Goal: Information Seeking & Learning: Learn about a topic

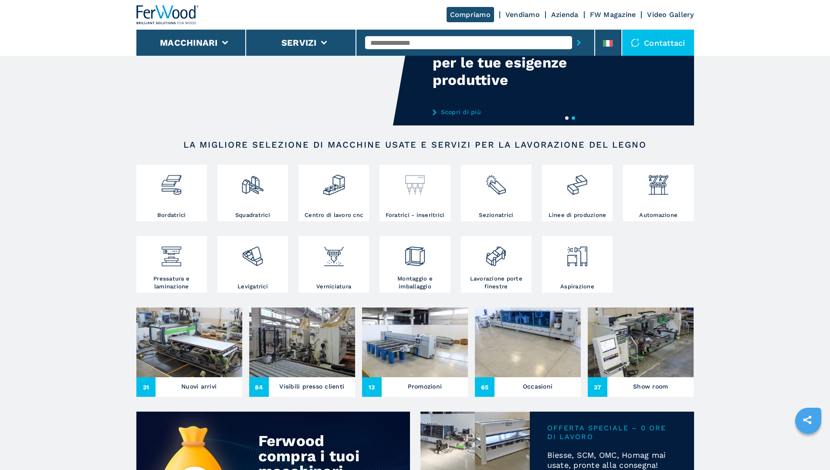
scroll to position [87, 0]
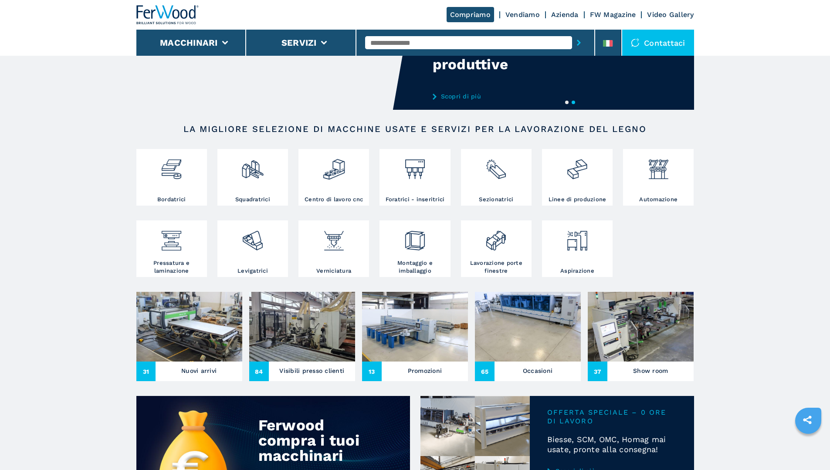
click at [199, 377] on h3 "Nuovi arrivi" at bounding box center [198, 371] width 35 height 12
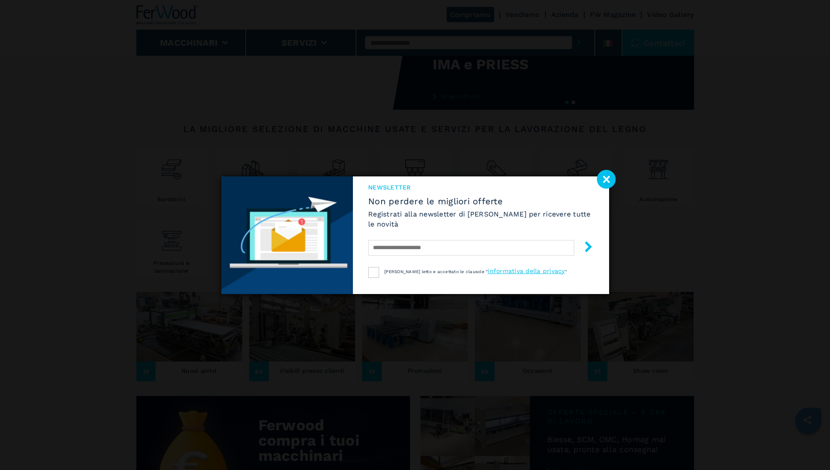
click at [611, 178] on image at bounding box center [606, 179] width 19 height 19
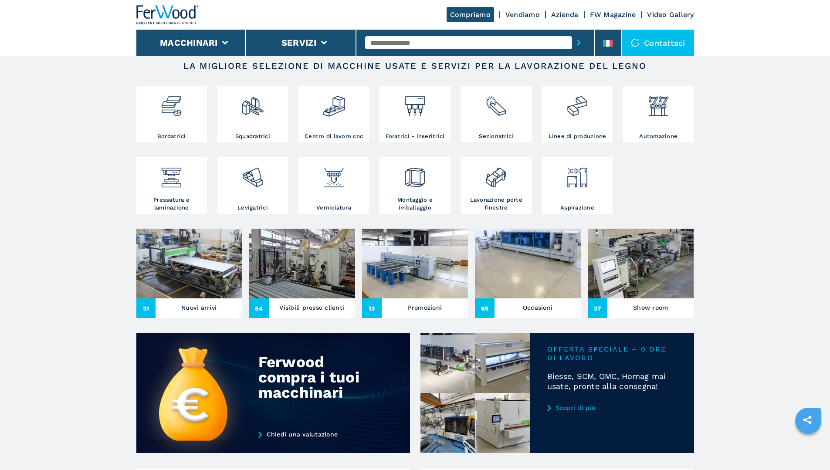
scroll to position [174, 0]
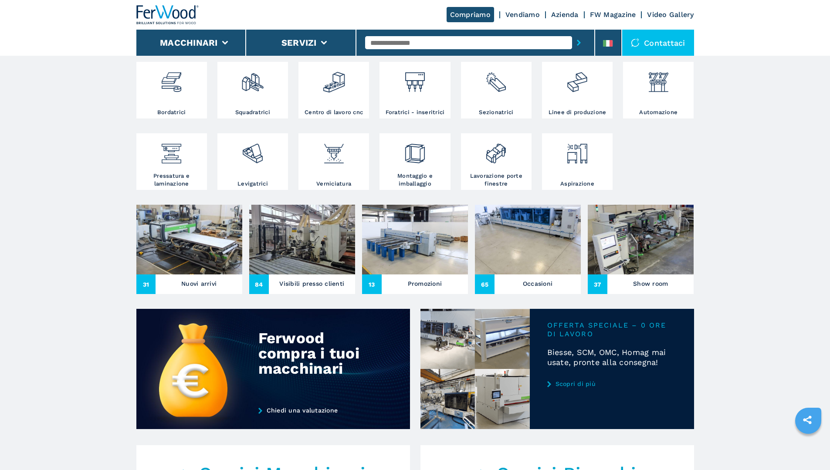
click at [317, 290] on h3 "Visibili presso clienti" at bounding box center [311, 284] width 65 height 12
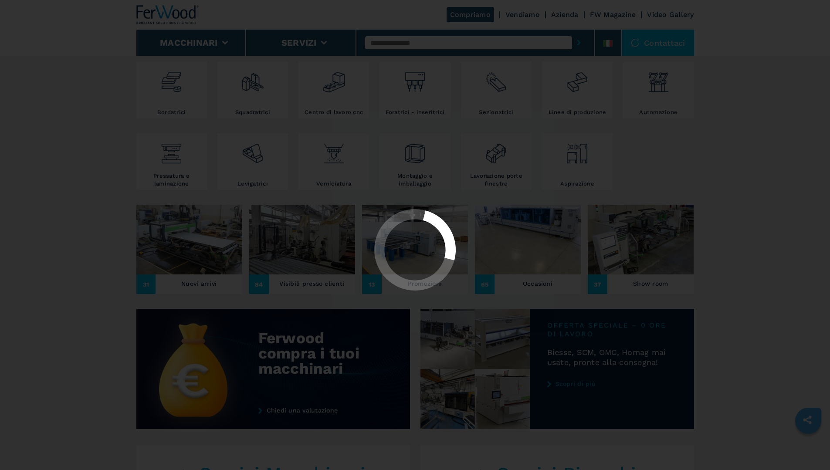
scroll to position [0, 0]
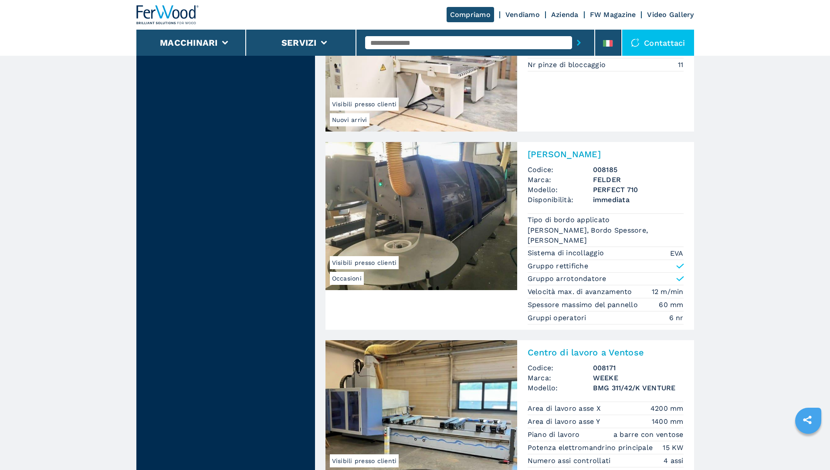
scroll to position [1220, 0]
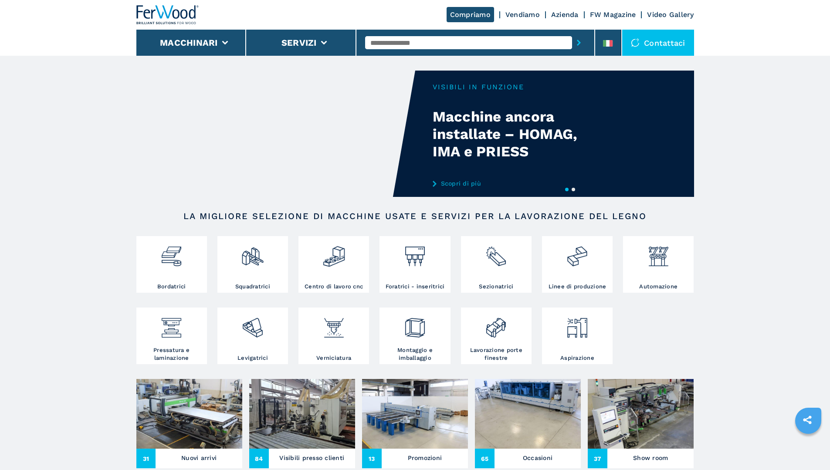
click at [356, 124] on video "Your browser does not support the video tag." at bounding box center [275, 134] width 279 height 126
click at [566, 191] on button "1" at bounding box center [566, 189] width 3 height 3
click at [566, 188] on button "1" at bounding box center [566, 189] width 3 height 3
drag, startPoint x: 493, startPoint y: 164, endPoint x: 159, endPoint y: 162, distance: 334.7
click at [173, 162] on div "Your browser does not support the video tag." at bounding box center [367, 134] width 558 height 126
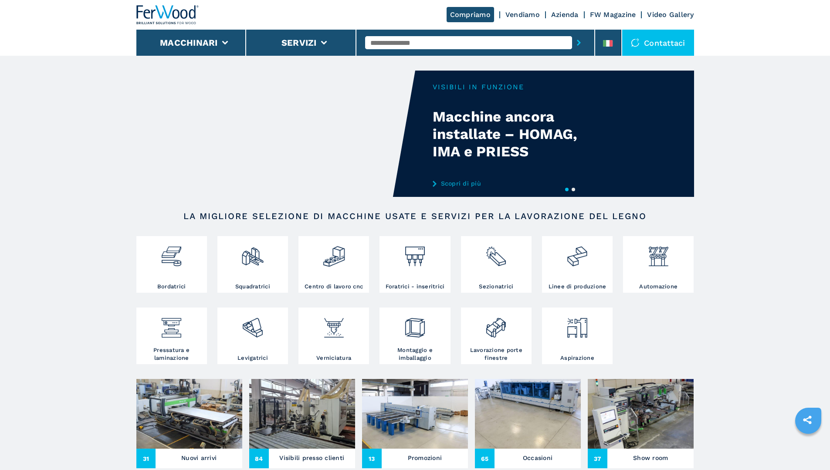
drag, startPoint x: 542, startPoint y: 156, endPoint x: 4, endPoint y: 119, distance: 539.4
click at [333, 125] on video "Your browser does not support the video tag." at bounding box center [275, 134] width 279 height 126
click at [456, 184] on link "Scopri di più" at bounding box center [518, 183] width 171 height 7
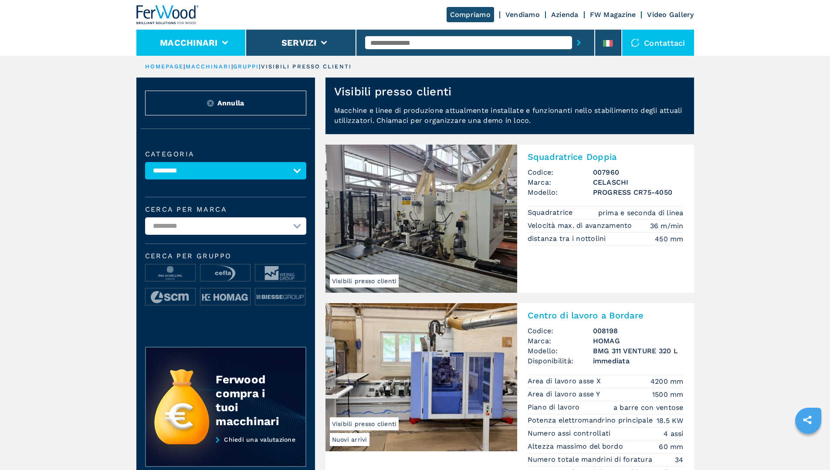
click at [204, 44] on button "Macchinari" at bounding box center [189, 42] width 58 height 10
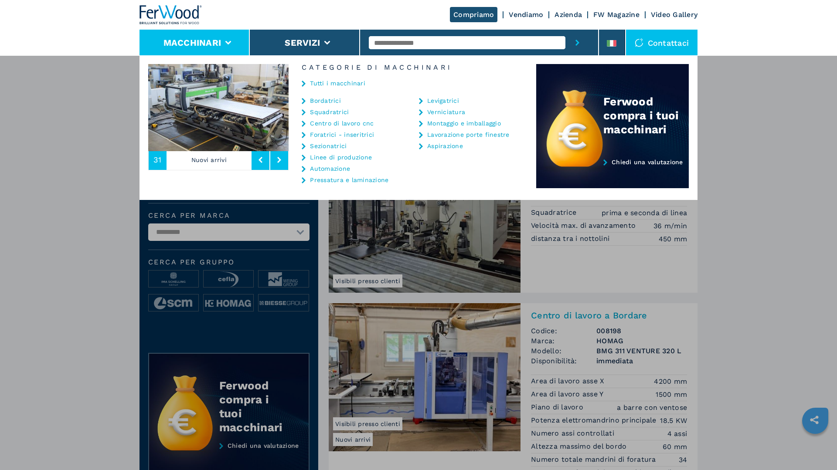
click at [327, 100] on link "Bordatrici" at bounding box center [325, 101] width 31 height 6
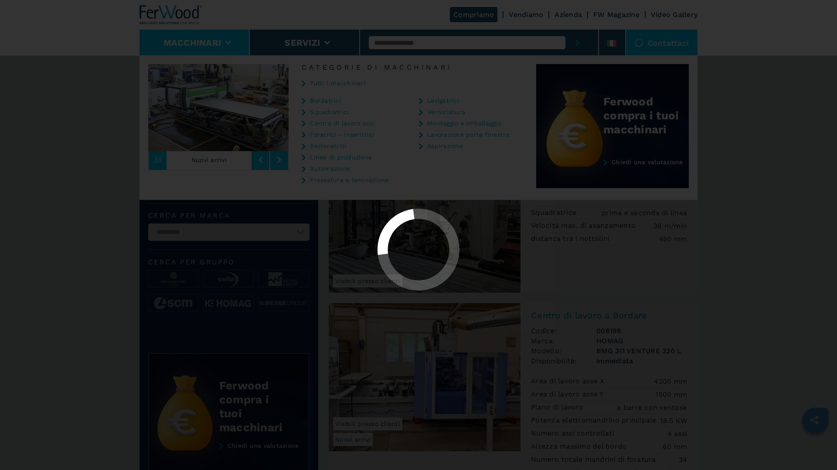
select select "**********"
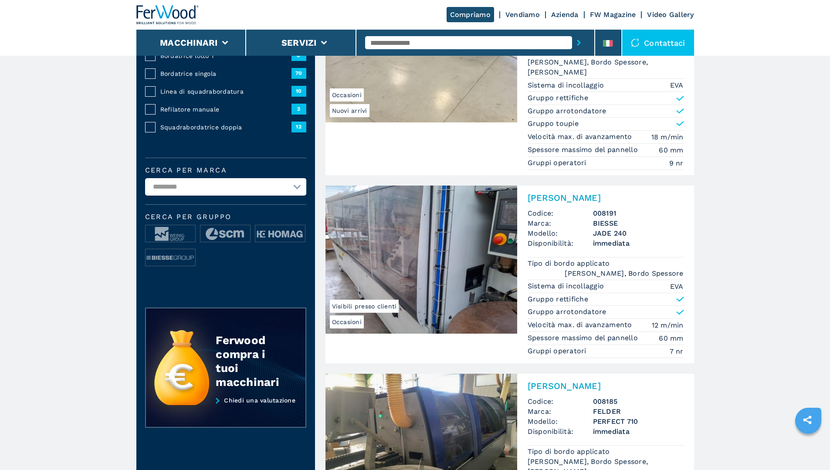
scroll to position [261, 0]
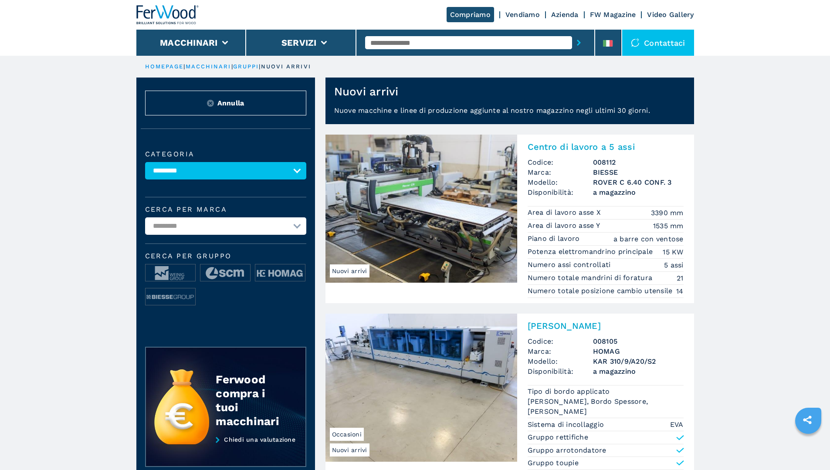
click at [406, 357] on img at bounding box center [422, 388] width 192 height 148
click at [456, 353] on img at bounding box center [422, 388] width 192 height 148
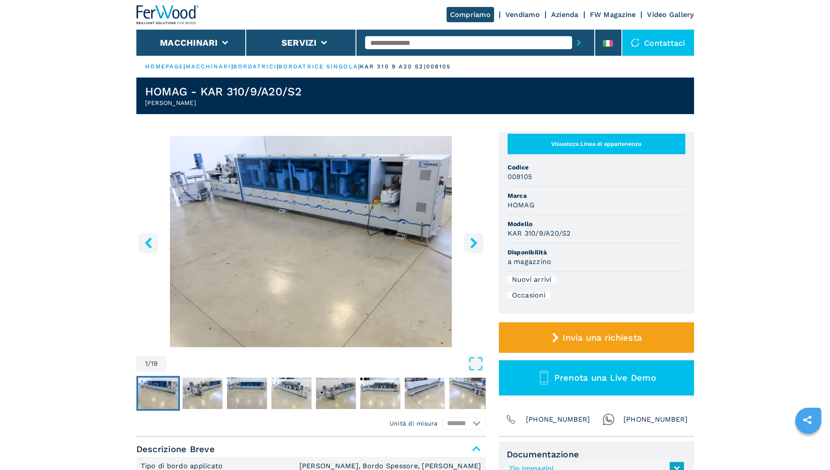
click at [474, 242] on icon "right-button" at bounding box center [473, 243] width 7 height 11
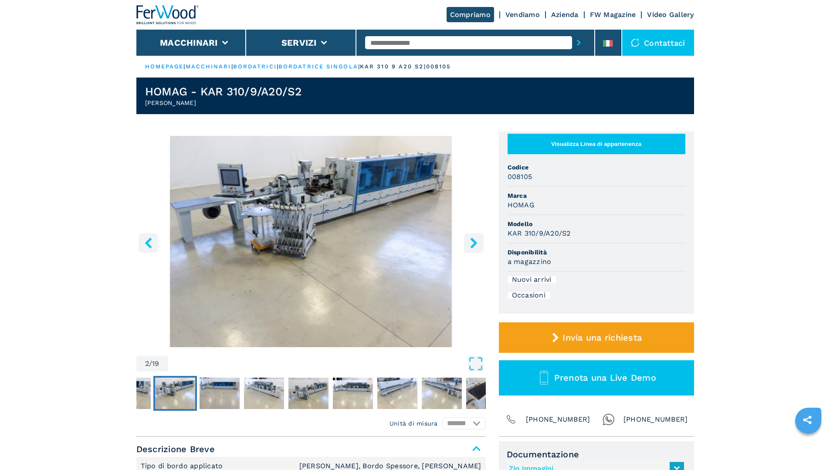
click at [474, 242] on icon "right-button" at bounding box center [473, 243] width 7 height 11
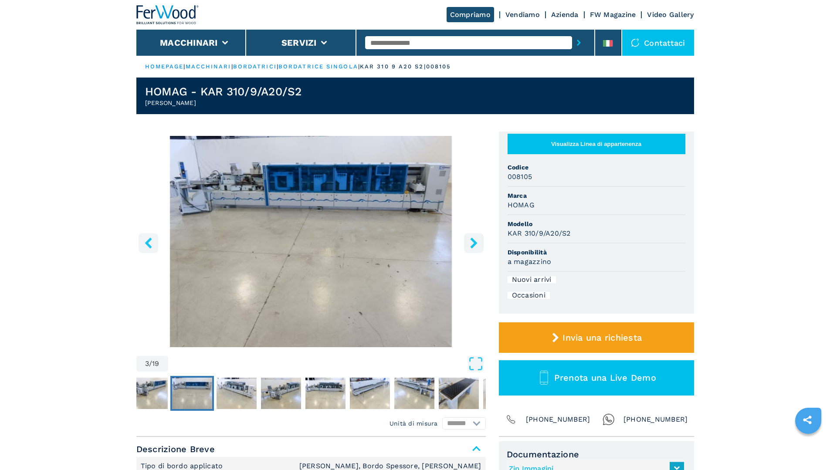
click at [474, 242] on icon "right-button" at bounding box center [473, 243] width 7 height 11
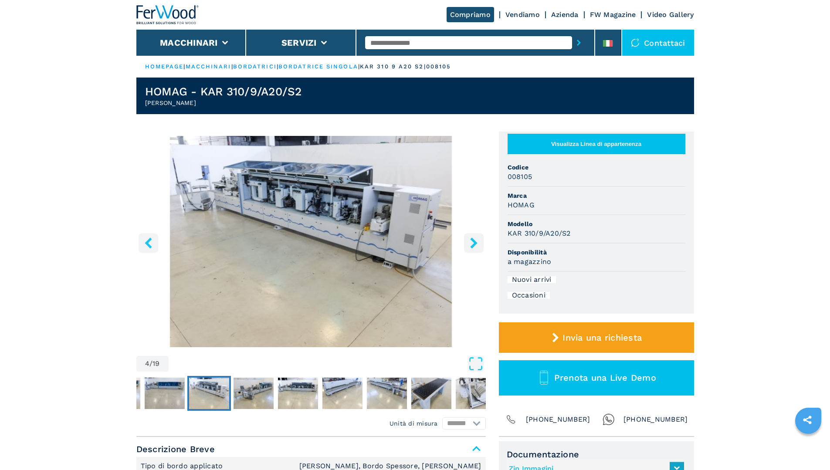
click at [474, 242] on icon "right-button" at bounding box center [473, 243] width 7 height 11
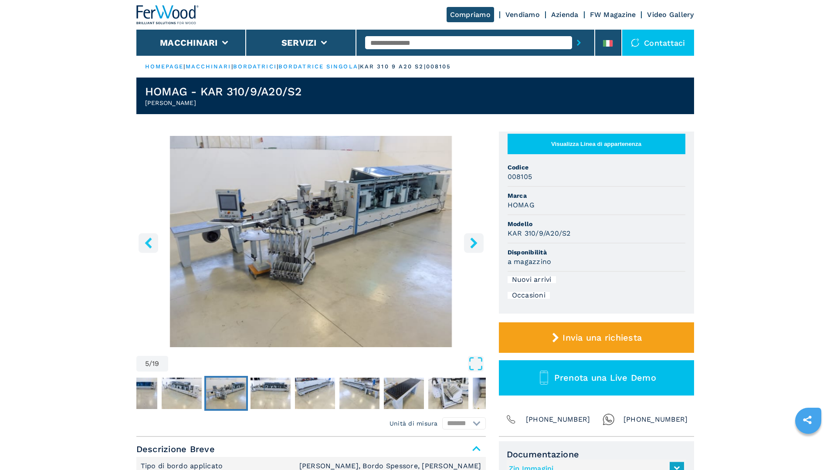
click at [474, 242] on icon "right-button" at bounding box center [473, 243] width 7 height 11
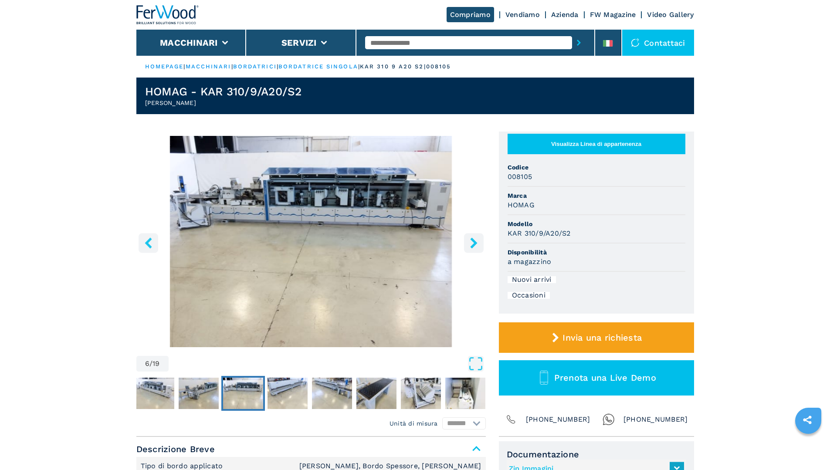
click at [474, 242] on icon "right-button" at bounding box center [473, 243] width 7 height 11
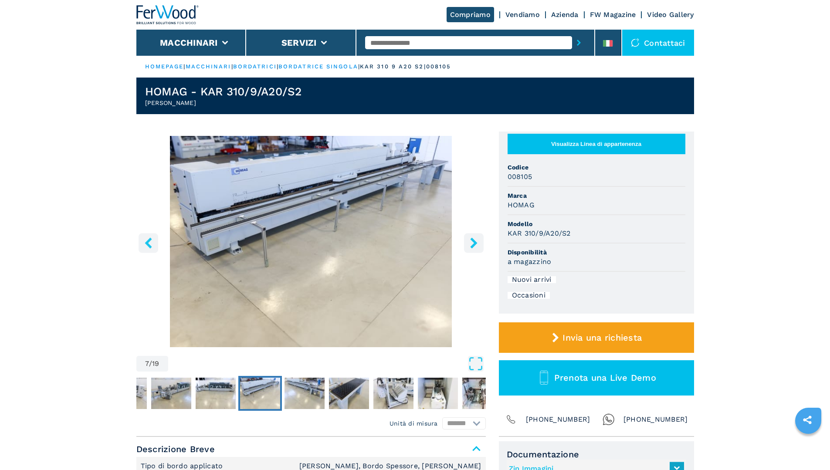
click at [474, 242] on icon "right-button" at bounding box center [473, 243] width 7 height 11
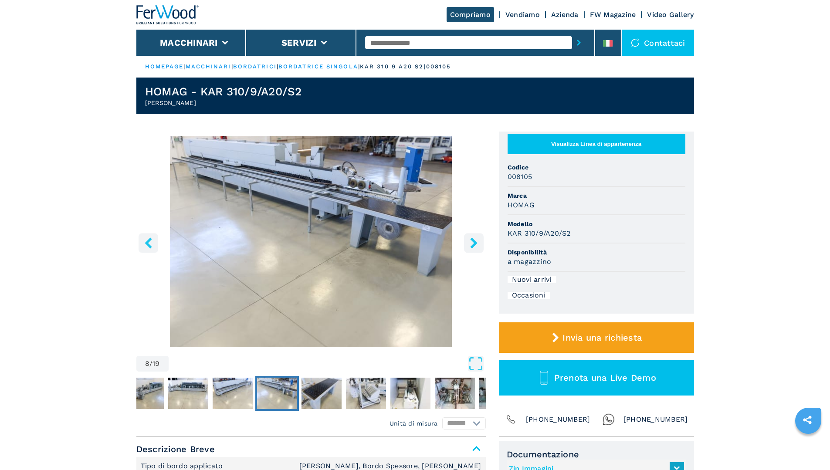
click at [474, 242] on icon "right-button" at bounding box center [473, 243] width 7 height 11
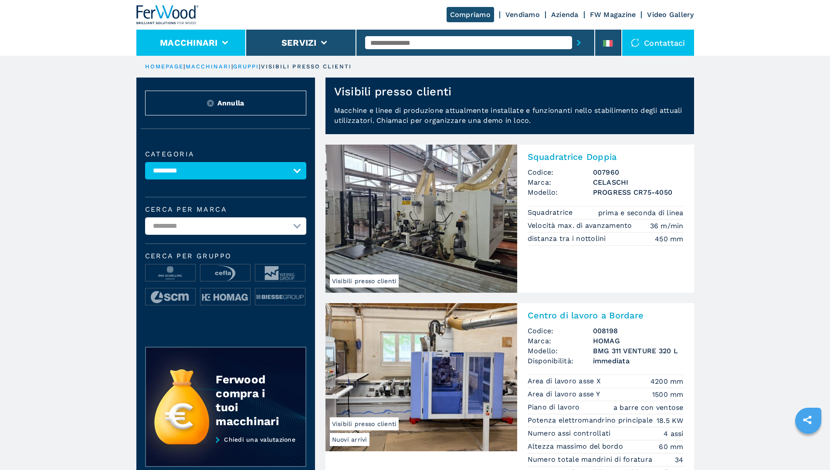
click at [176, 39] on button "Macchinari" at bounding box center [189, 42] width 58 height 10
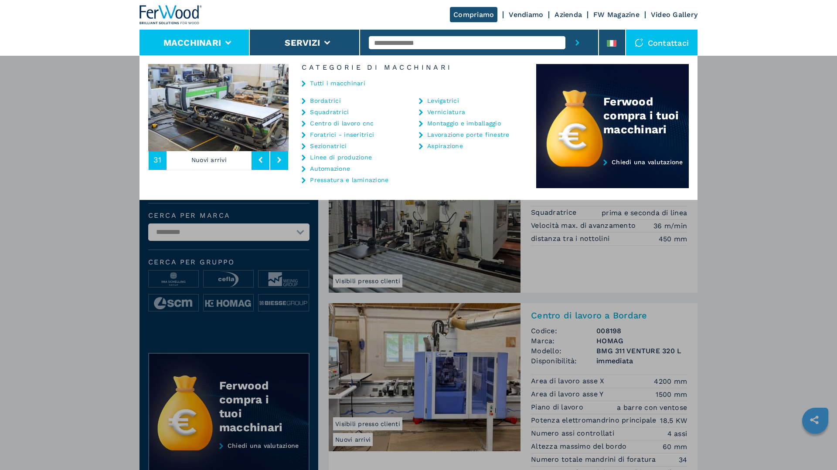
click at [323, 102] on link "Bordatrici" at bounding box center [325, 101] width 31 height 6
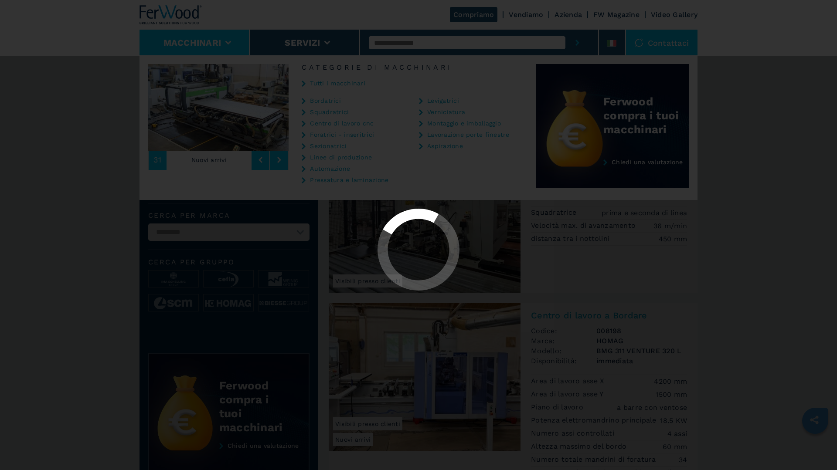
select select "**********"
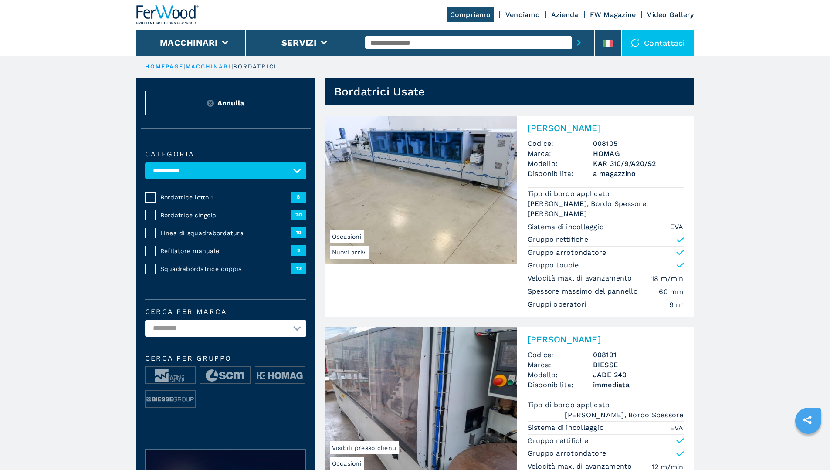
click at [191, 202] on span "Bordatrice lotto 1" at bounding box center [225, 197] width 131 height 9
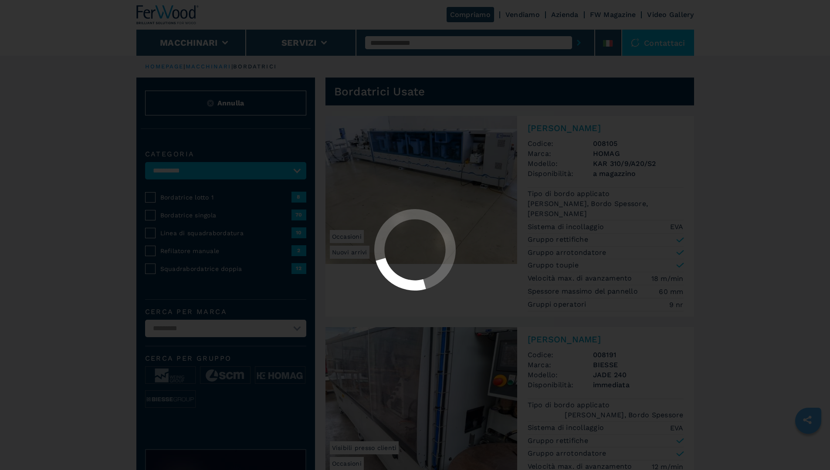
select select "**********"
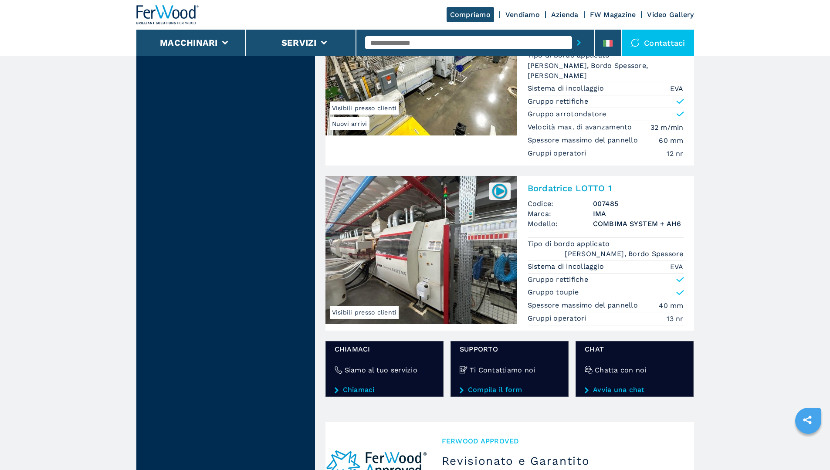
scroll to position [1220, 0]
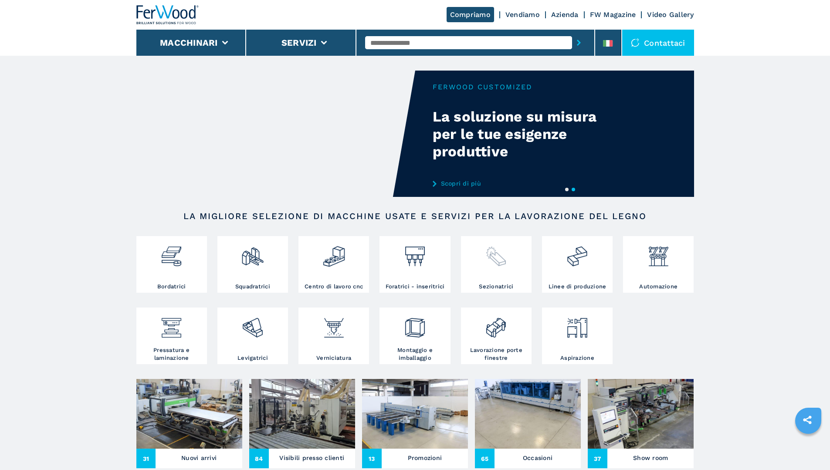
click at [505, 275] on div at bounding box center [496, 260] width 66 height 44
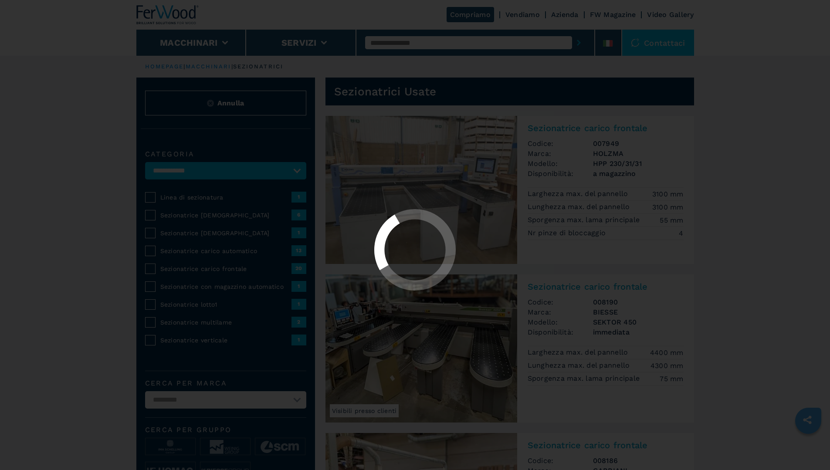
select select "**********"
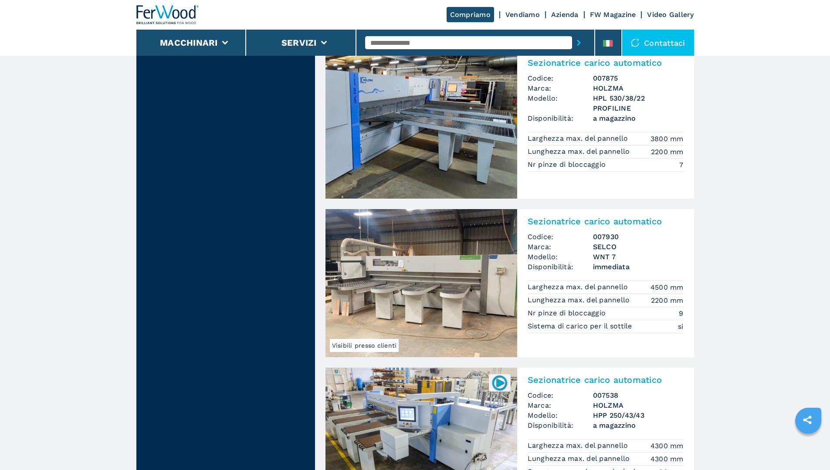
scroll to position [959, 0]
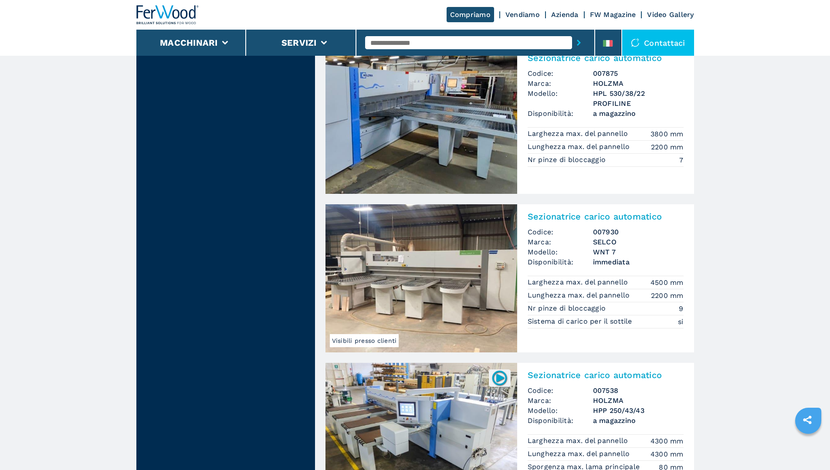
click at [421, 289] on img at bounding box center [422, 278] width 192 height 148
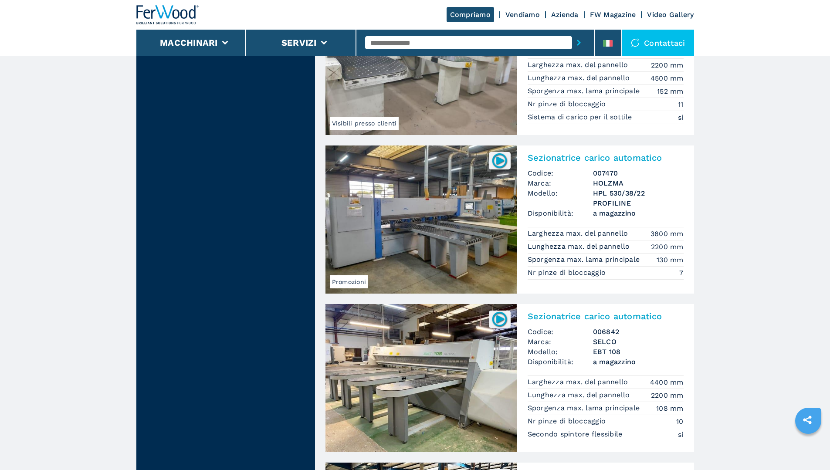
scroll to position [1438, 0]
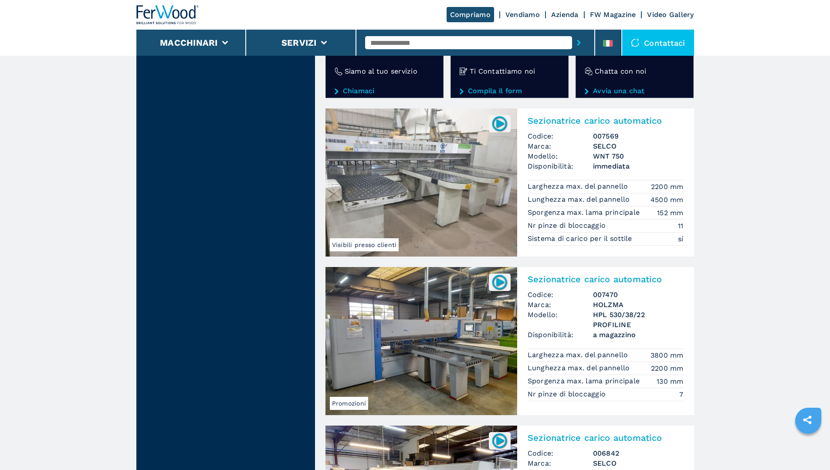
click at [450, 187] on img at bounding box center [422, 183] width 192 height 148
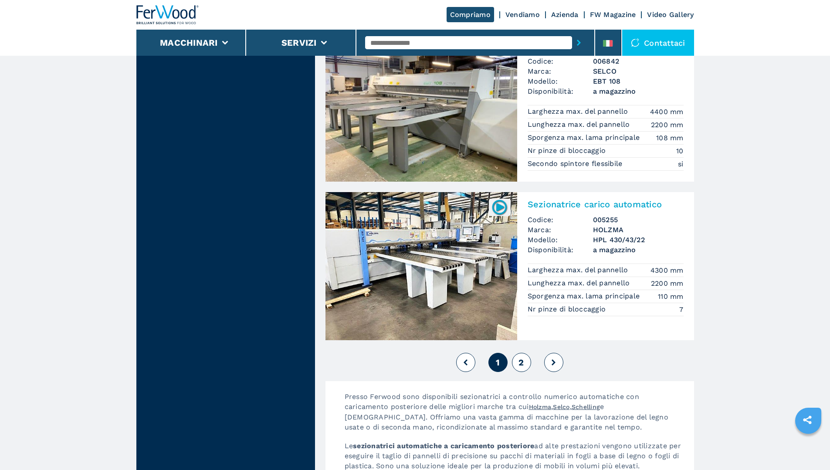
scroll to position [1874, 0]
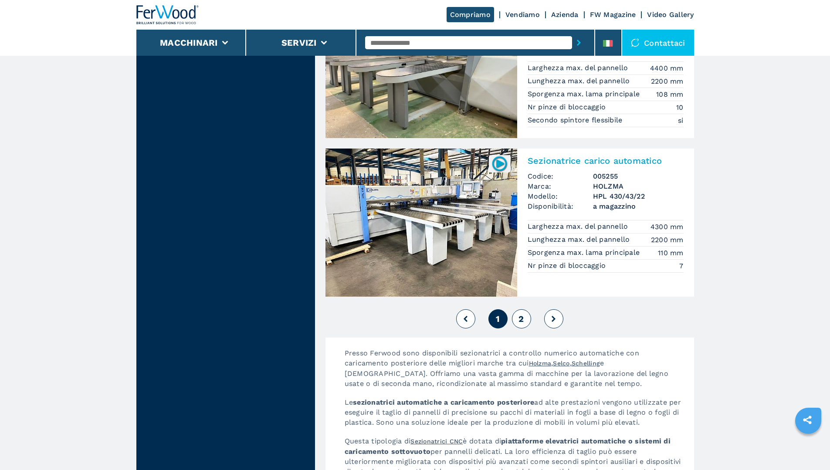
click at [520, 321] on span "2" at bounding box center [521, 319] width 5 height 10
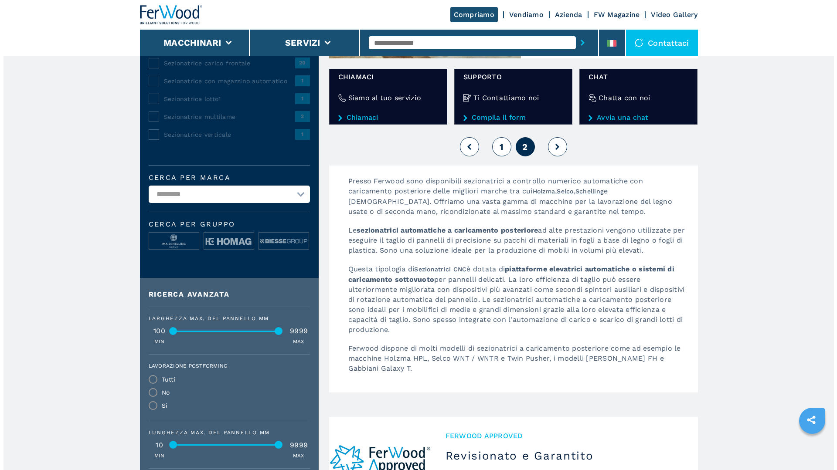
scroll to position [87, 0]
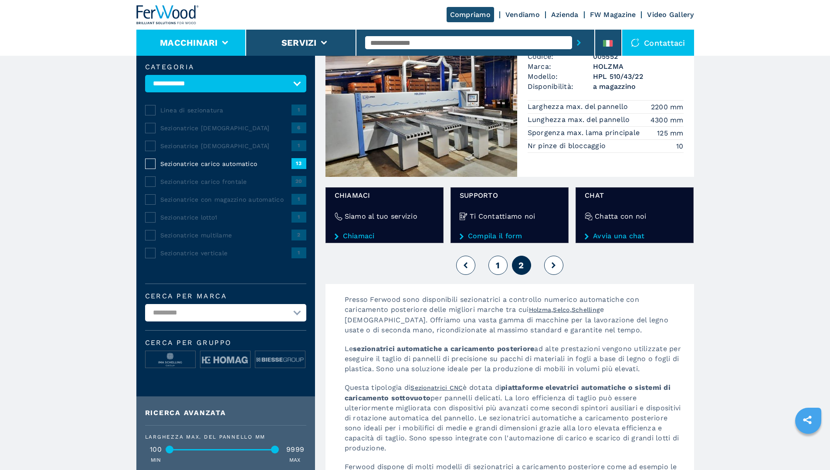
click at [193, 47] on button "Macchinari" at bounding box center [189, 42] width 58 height 10
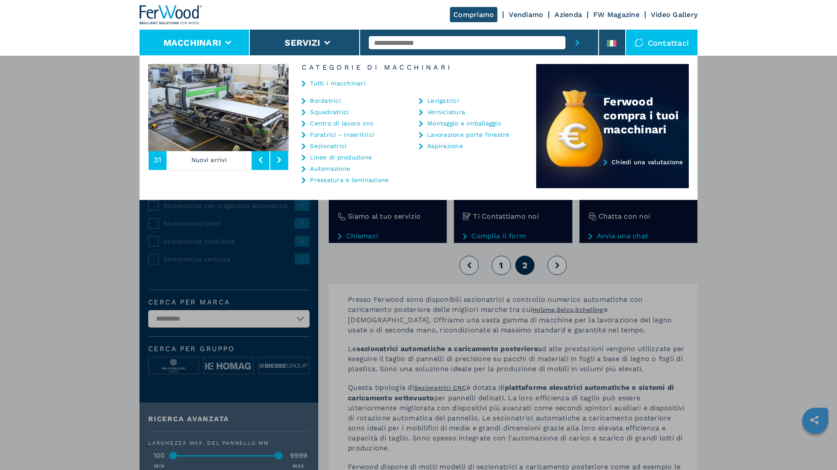
click at [339, 169] on link "Automazione" at bounding box center [330, 169] width 40 height 6
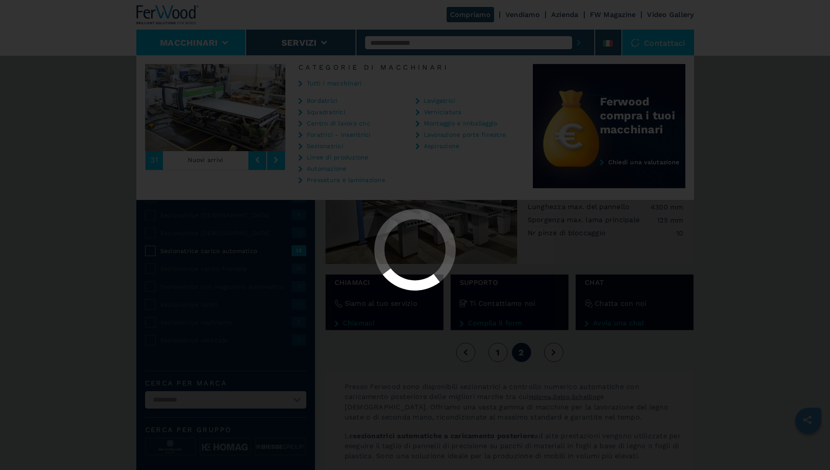
select select "**********"
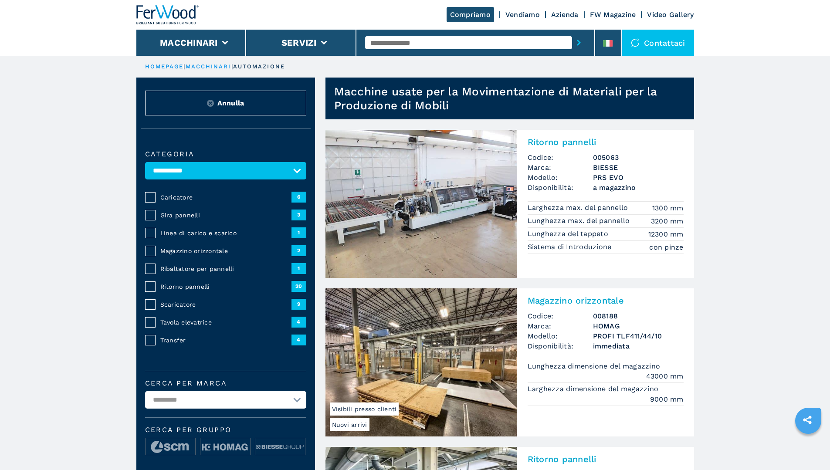
click at [183, 309] on span "Scaricatore" at bounding box center [225, 304] width 131 height 9
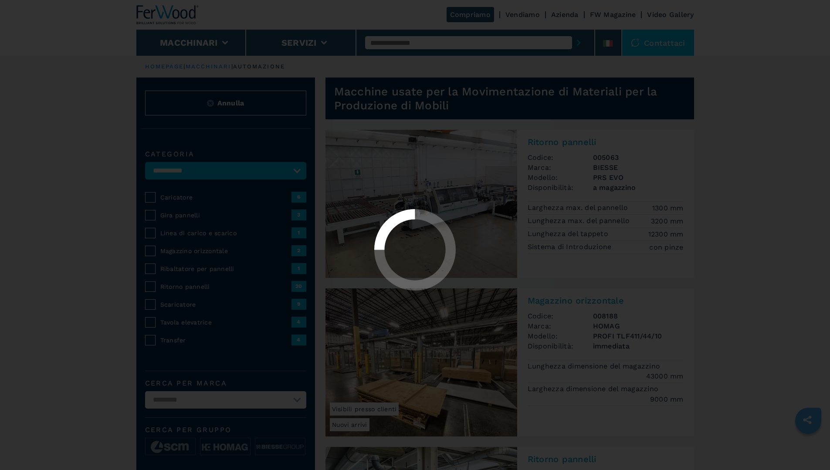
select select "**********"
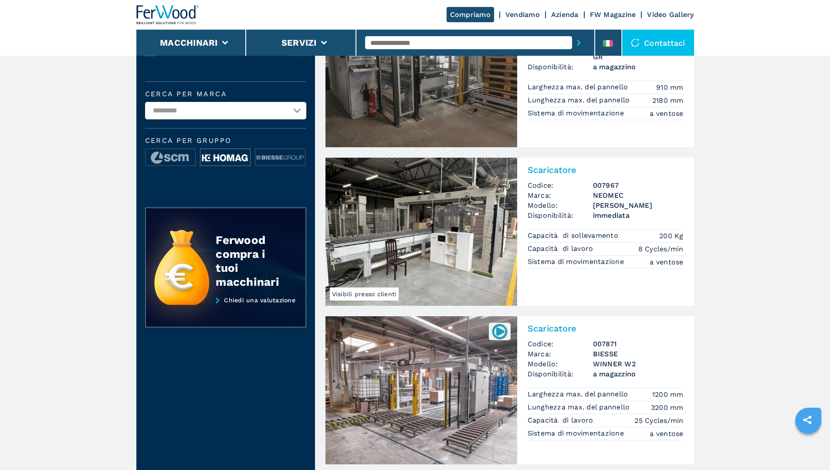
scroll to position [87, 0]
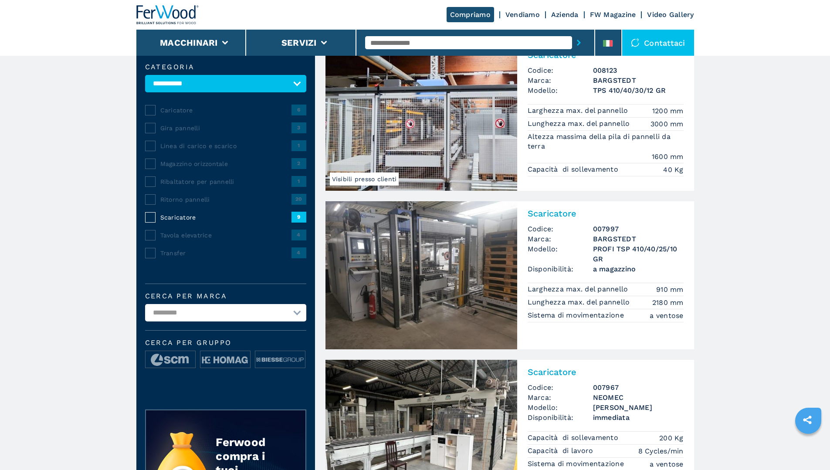
click at [183, 149] on span "Linea di carico e scarico" at bounding box center [225, 146] width 131 height 9
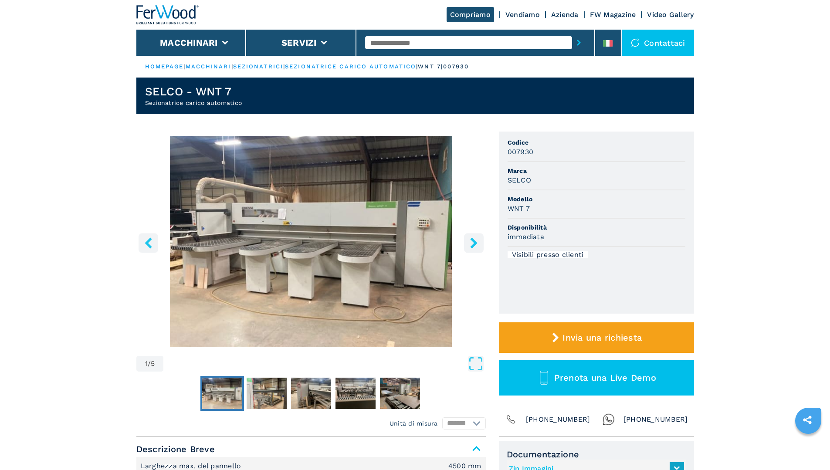
click at [477, 242] on icon "right-button" at bounding box center [473, 243] width 11 height 11
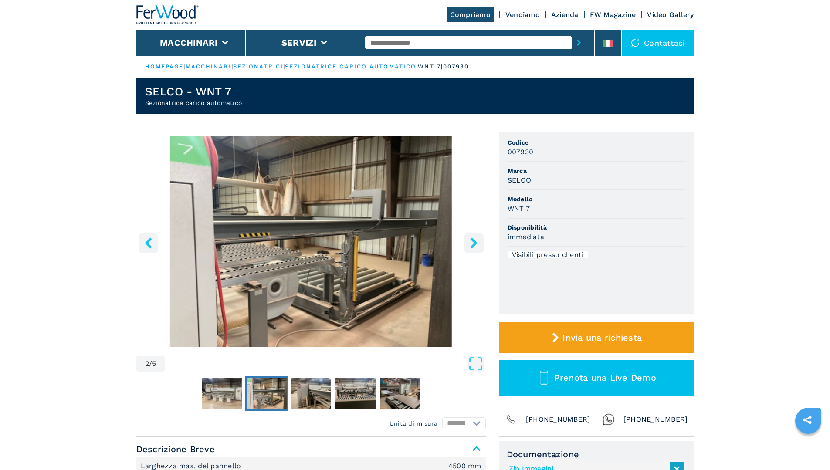
click at [477, 242] on icon "right-button" at bounding box center [473, 243] width 11 height 11
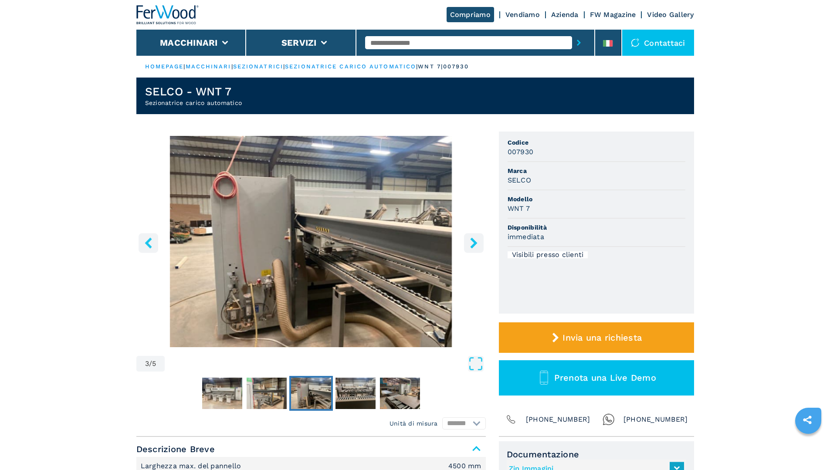
click at [477, 242] on icon "right-button" at bounding box center [473, 243] width 11 height 11
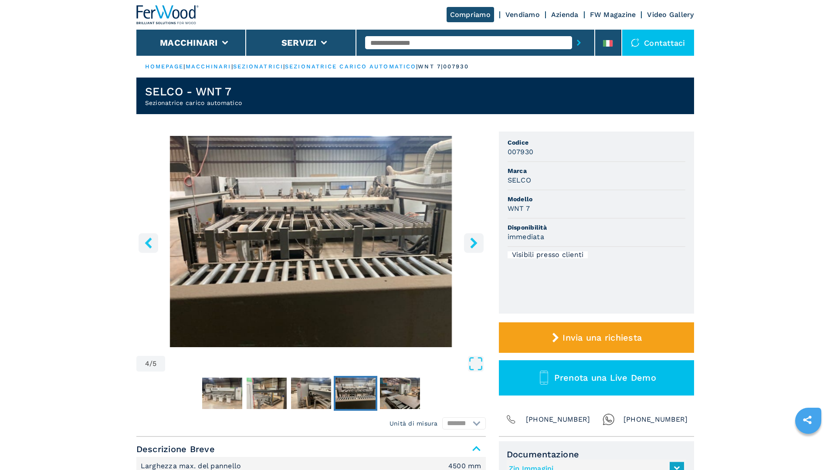
click at [477, 242] on icon "right-button" at bounding box center [473, 243] width 11 height 11
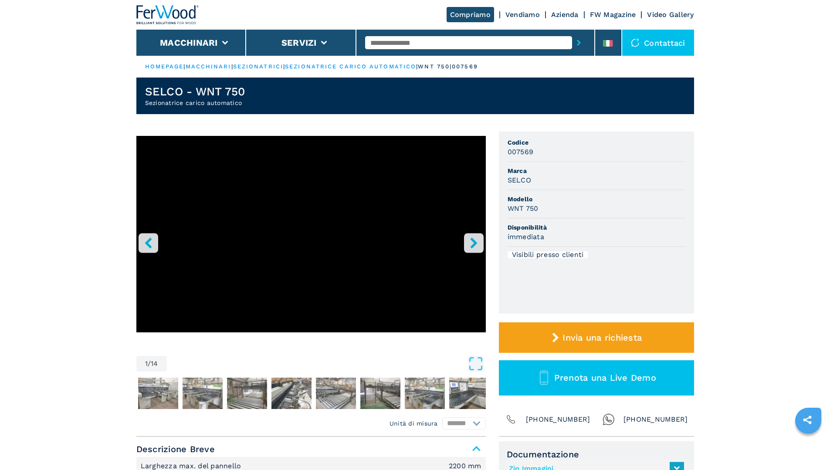
click at [473, 234] on button "right-button" at bounding box center [474, 243] width 20 height 20
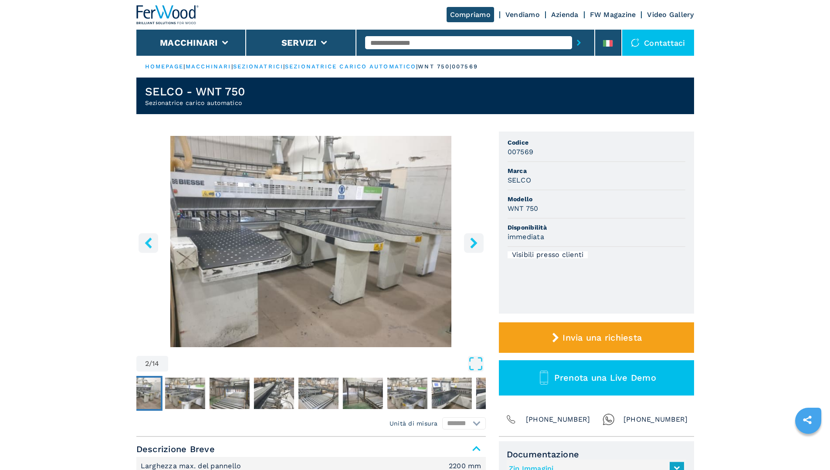
click at [473, 234] on button "right-button" at bounding box center [474, 243] width 20 height 20
click at [471, 245] on icon "right-button" at bounding box center [473, 243] width 11 height 11
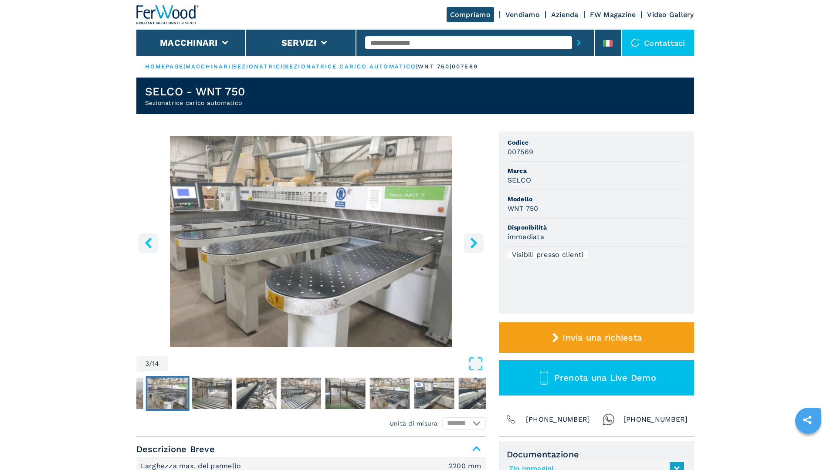
click at [471, 245] on icon "right-button" at bounding box center [473, 243] width 11 height 11
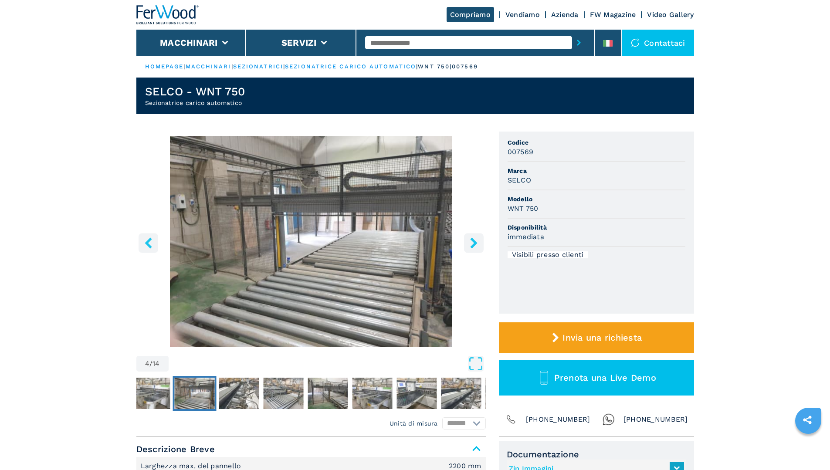
click at [471, 245] on icon "right-button" at bounding box center [473, 243] width 11 height 11
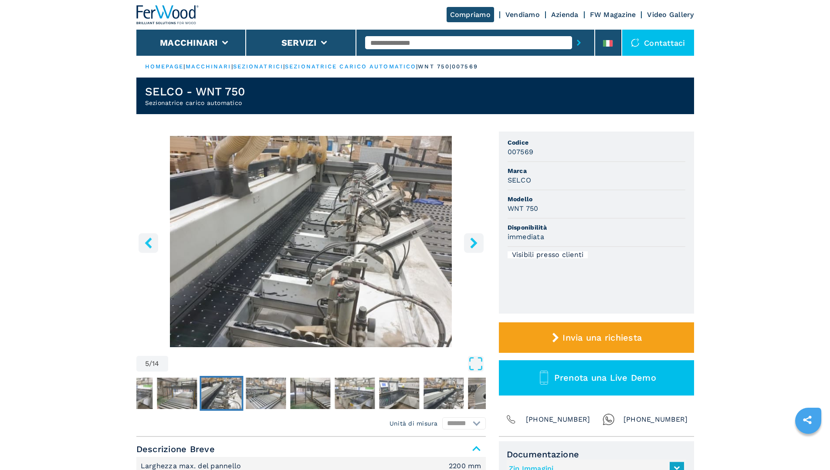
click at [471, 245] on icon "right-button" at bounding box center [473, 243] width 11 height 11
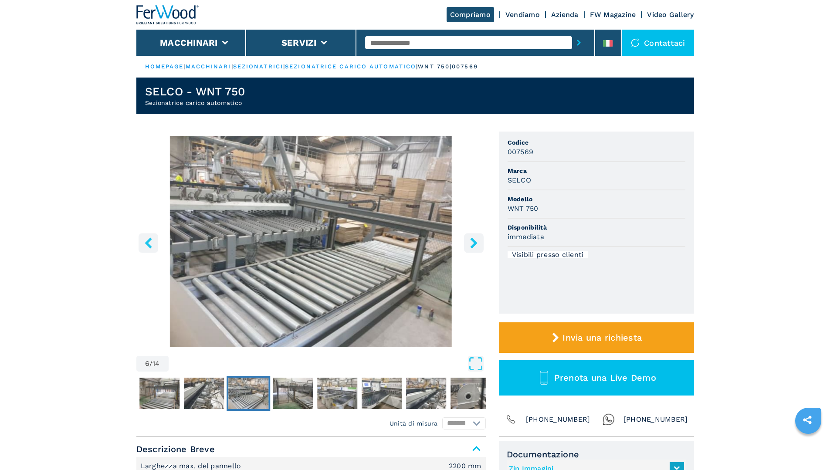
click at [471, 245] on icon "right-button" at bounding box center [473, 243] width 11 height 11
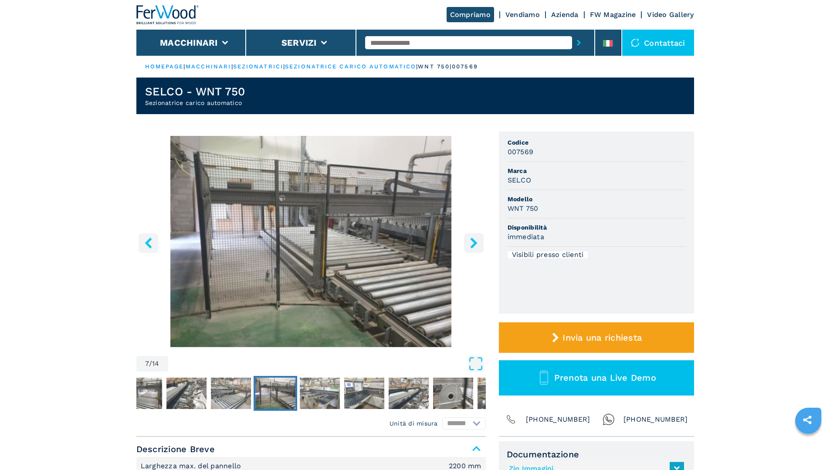
click at [471, 245] on icon "right-button" at bounding box center [473, 243] width 11 height 11
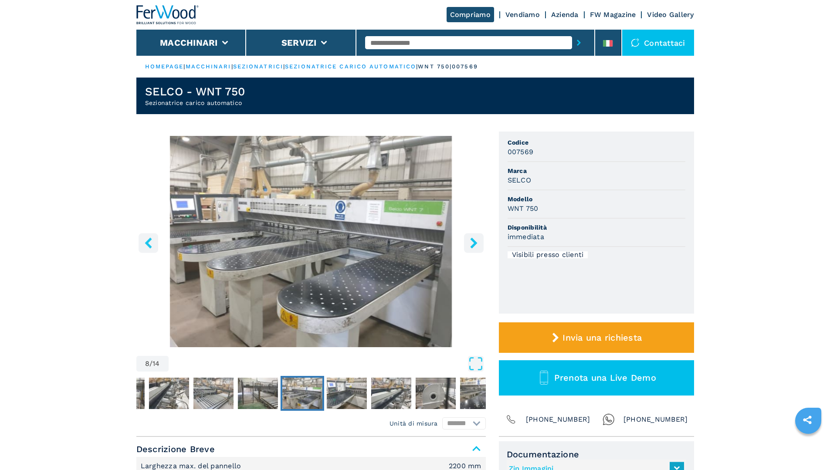
click at [471, 245] on icon "right-button" at bounding box center [473, 243] width 11 height 11
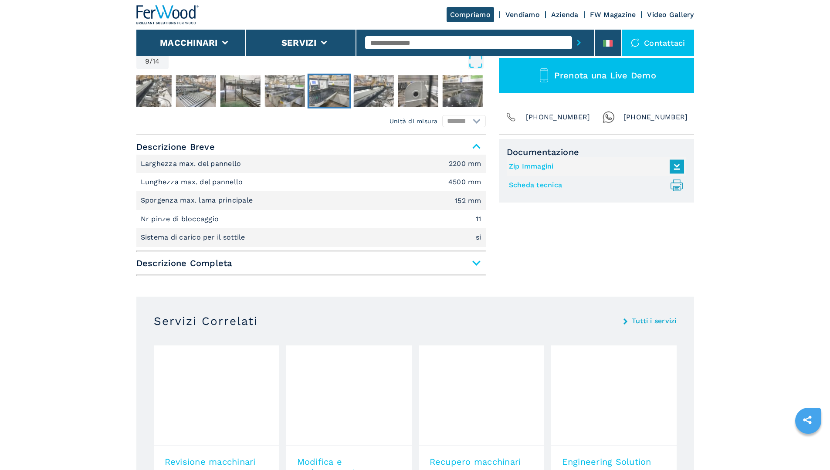
scroll to position [305, 0]
